Goal: Task Accomplishment & Management: Manage account settings

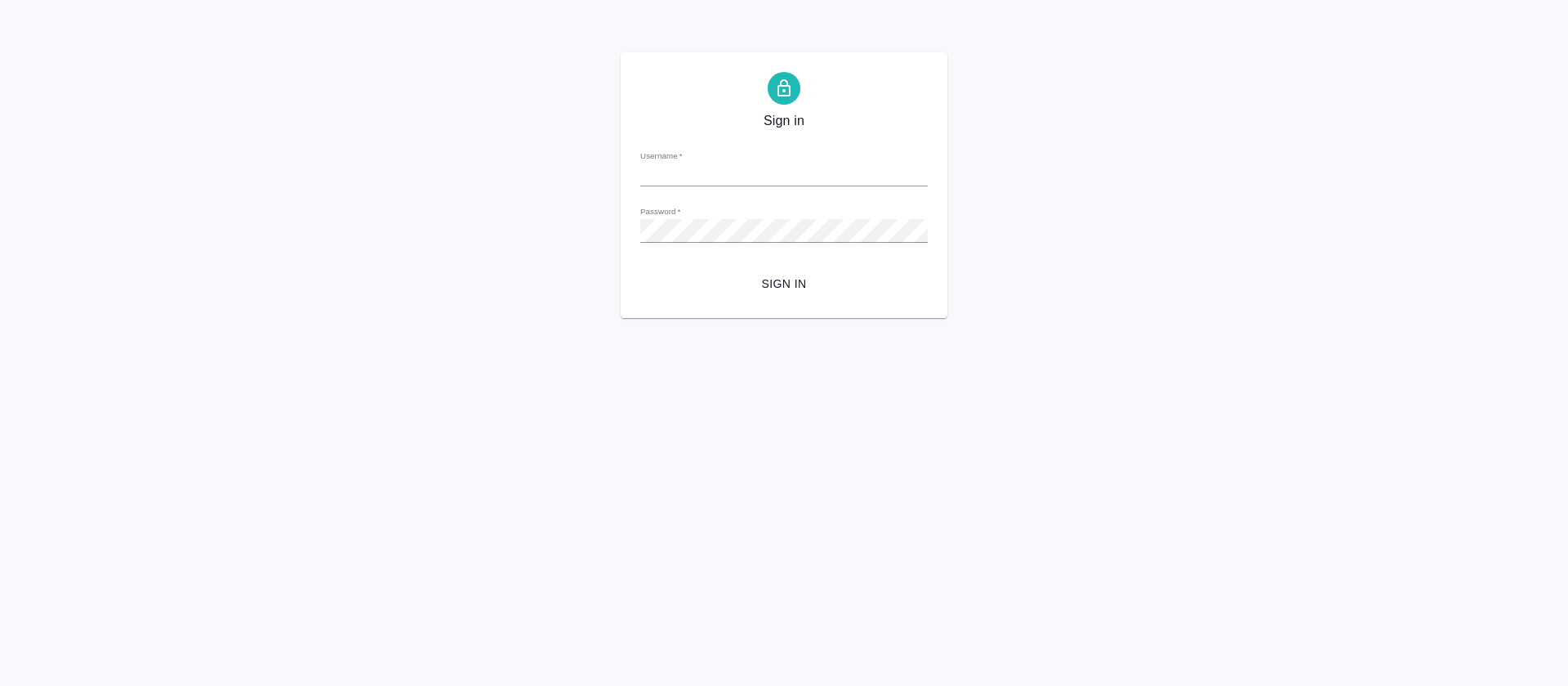
type input "[PERSON_NAME][EMAIL_ADDRESS][DOMAIN_NAME]"
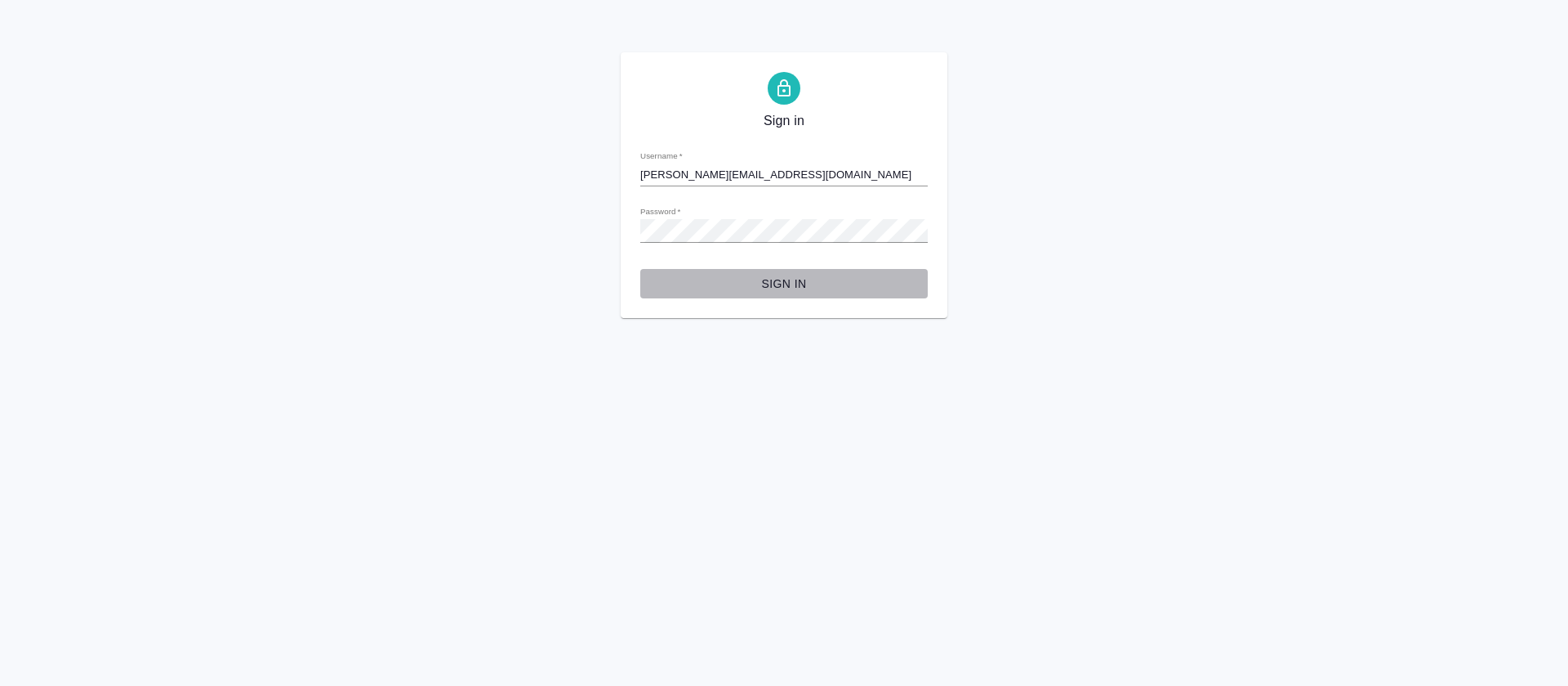
click at [794, 285] on span "Sign in" at bounding box center [784, 284] width 261 height 21
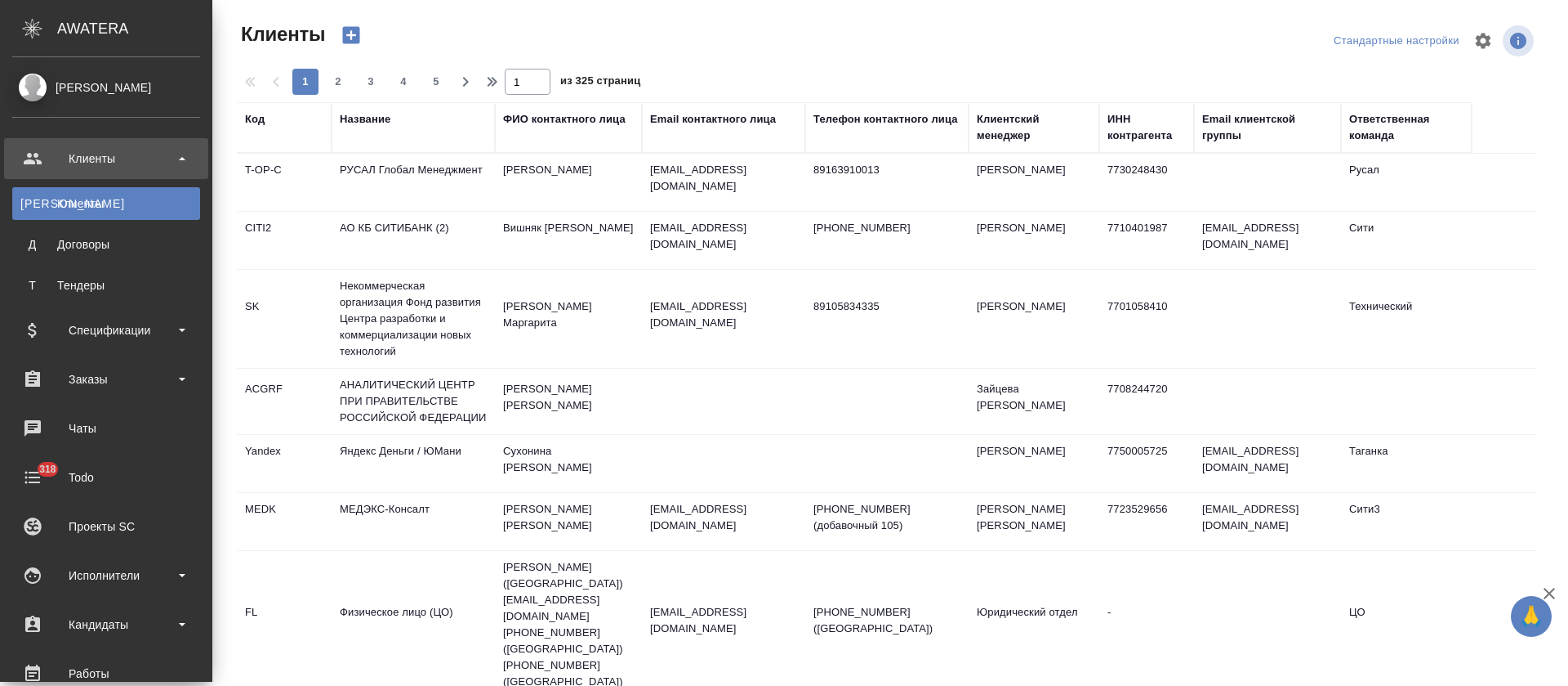
select select "RU"
click at [113, 378] on div "Заказы" at bounding box center [107, 379] width 188 height 24
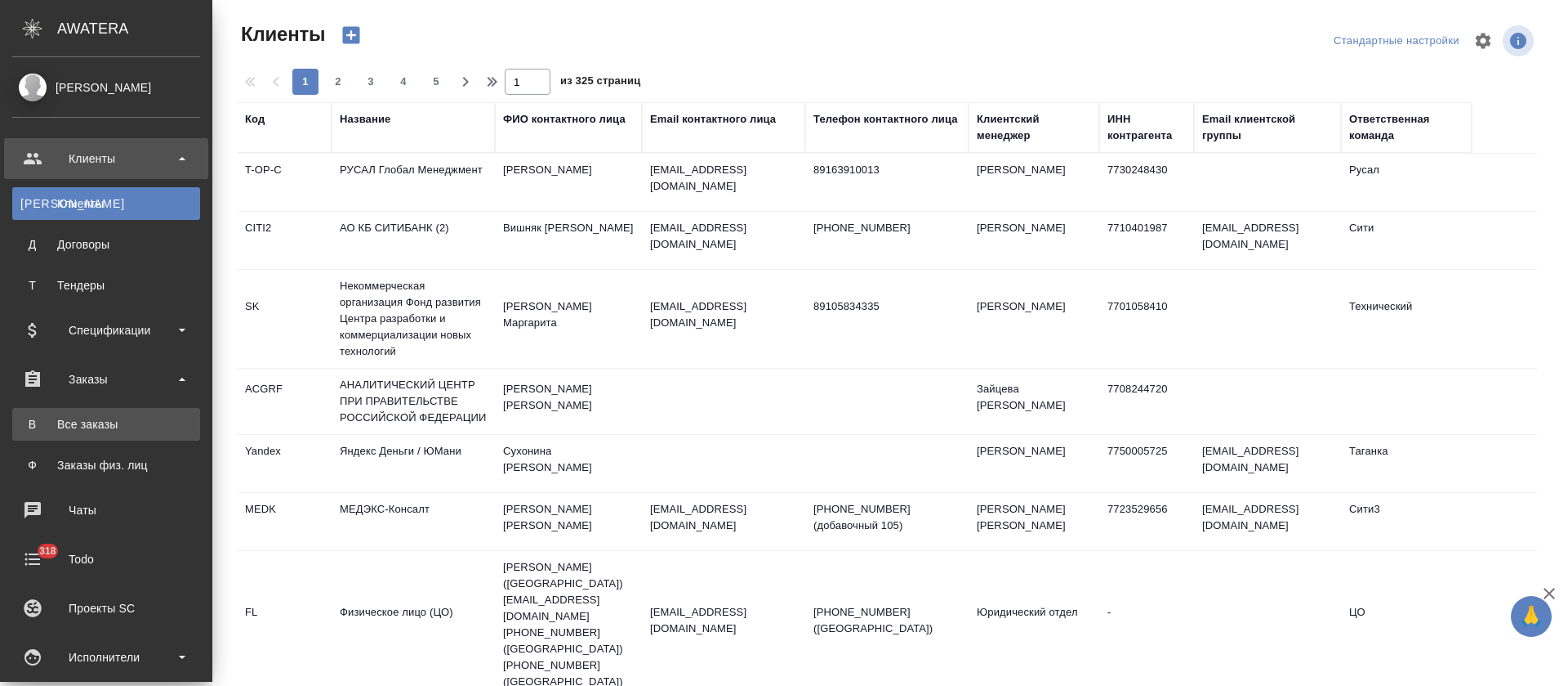
click at [115, 415] on link "В Все заказы" at bounding box center [107, 424] width 188 height 33
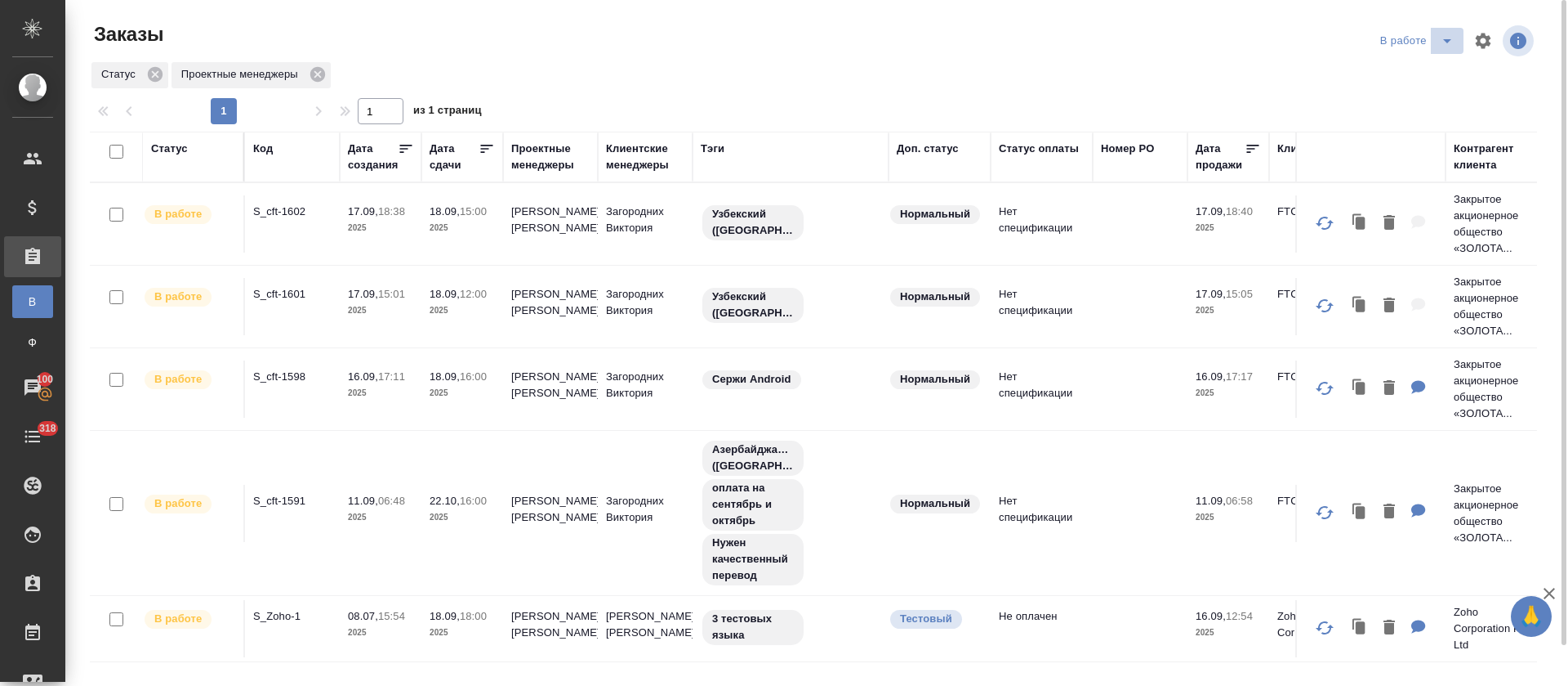
click at [1455, 41] on icon "split button" at bounding box center [1447, 41] width 20 height 20
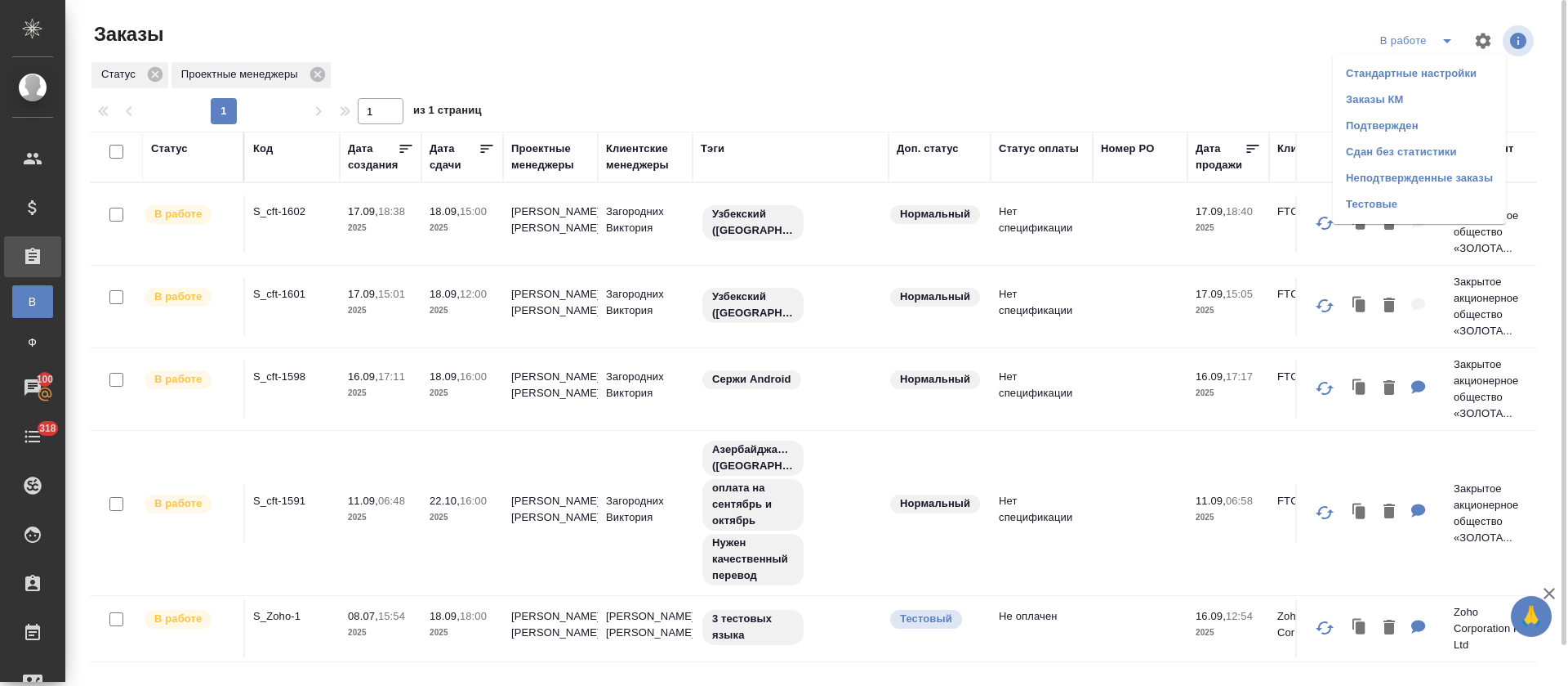
click at [1409, 126] on li "Подтвержден" at bounding box center [1419, 125] width 173 height 26
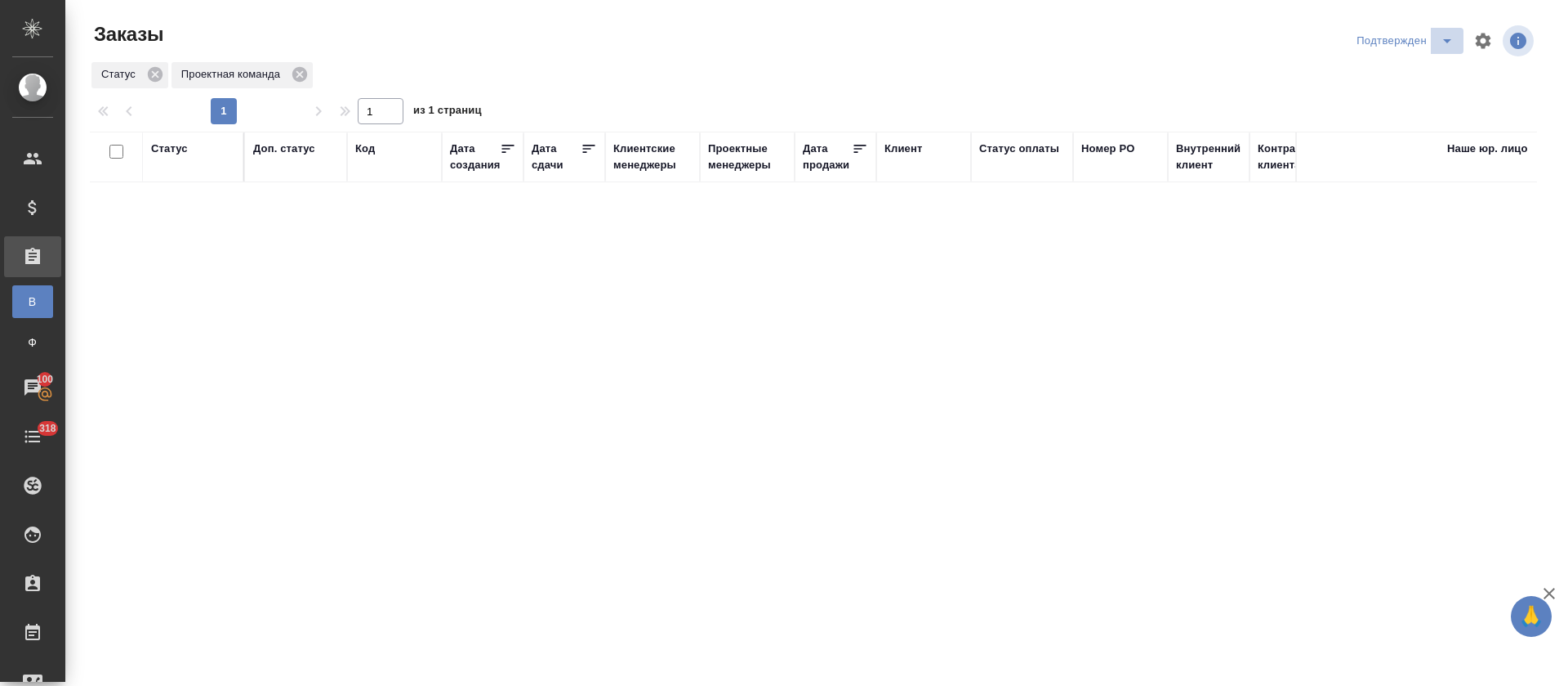
click at [1445, 41] on icon "split button" at bounding box center [1446, 41] width 8 height 4
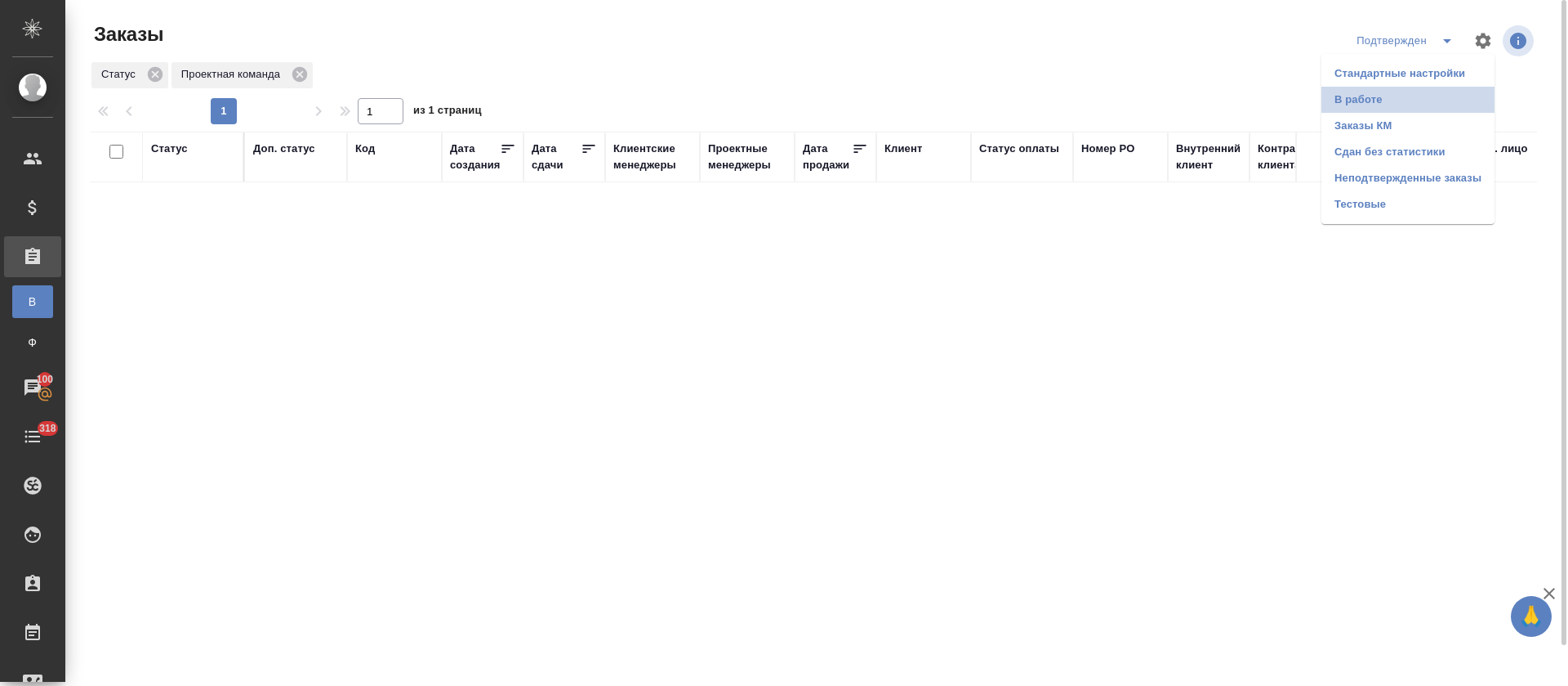
click at [1354, 92] on li "В работе" at bounding box center [1407, 99] width 173 height 26
